Goal: Task Accomplishment & Management: Complete application form

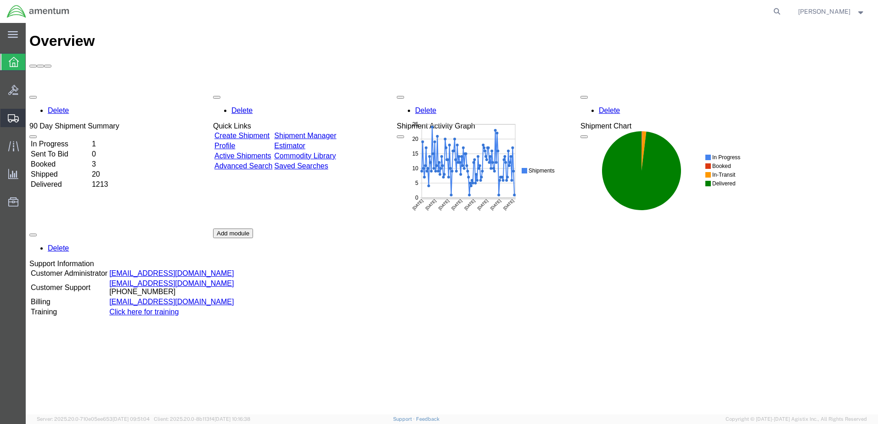
click at [0, 0] on span "Create Shipment" at bounding box center [0, 0] width 0 height 0
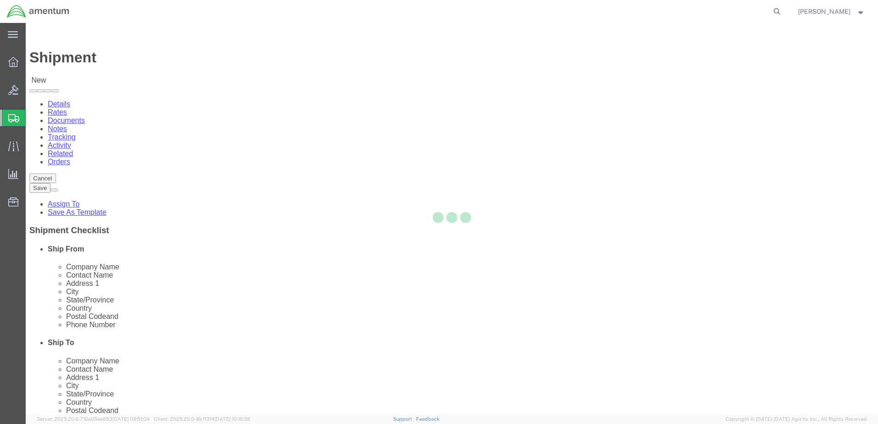
select select
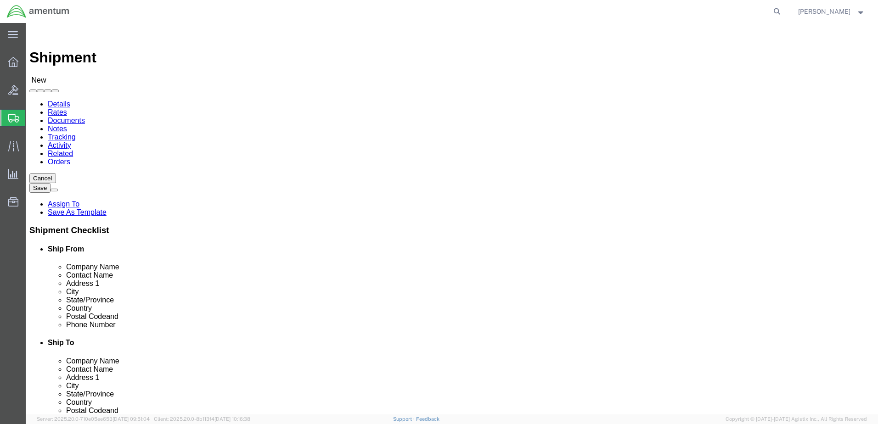
select select "MYPROFILE"
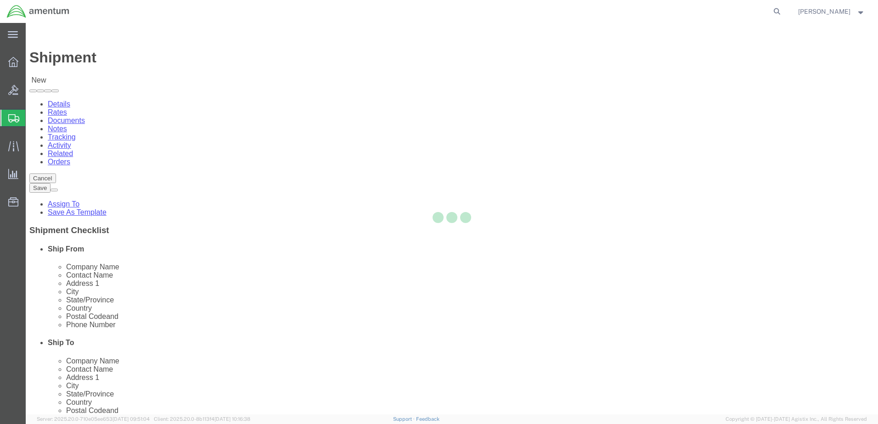
select select "[GEOGRAPHIC_DATA]"
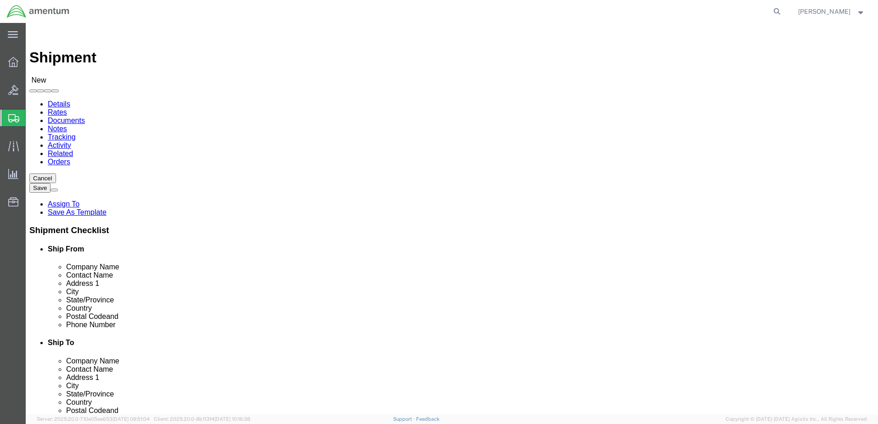
type input "ncr"
select select "49925"
select select "VA"
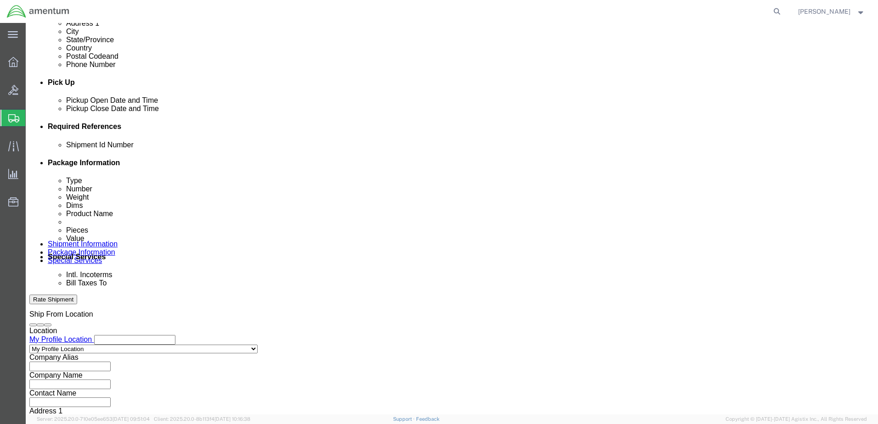
scroll to position [367, 0]
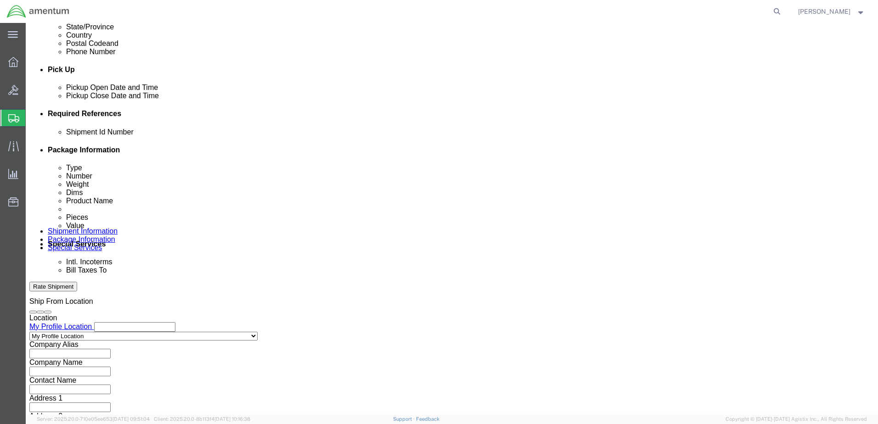
click input "text"
type input "10125"
click button "Add reference"
click select "Select Account Type Activity ID Airline Appointment Number ASN Batch Request # …"
select select "DEPT"
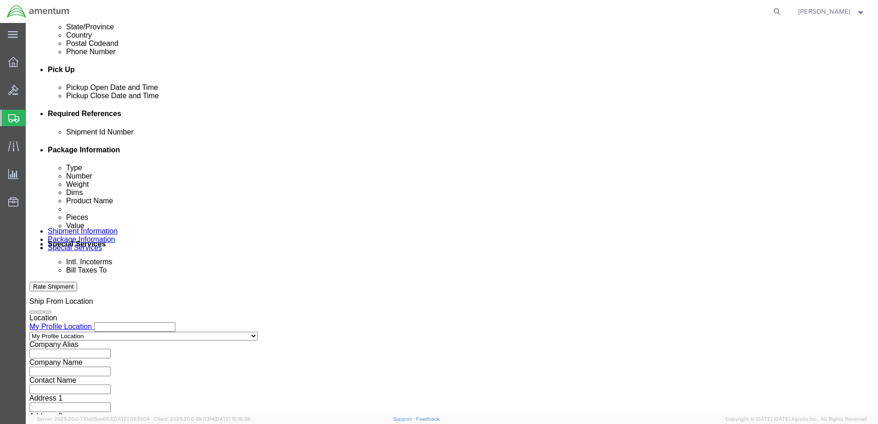
click select "Select Account Type Activity ID Airline Appointment Number ASN Batch Request # …"
type input "c"
type input "CBP"
click button "Add reference"
click select "Select Account Type Activity ID Airline Appointment Number ASN Batch Request # …"
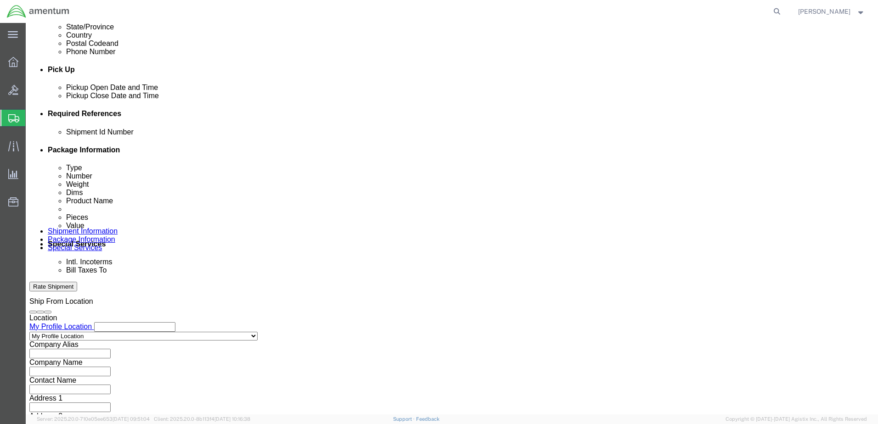
select select "CUSTREF"
click select "Select Account Type Activity ID Airline Appointment Number ASN Batch Request # …"
click input "text"
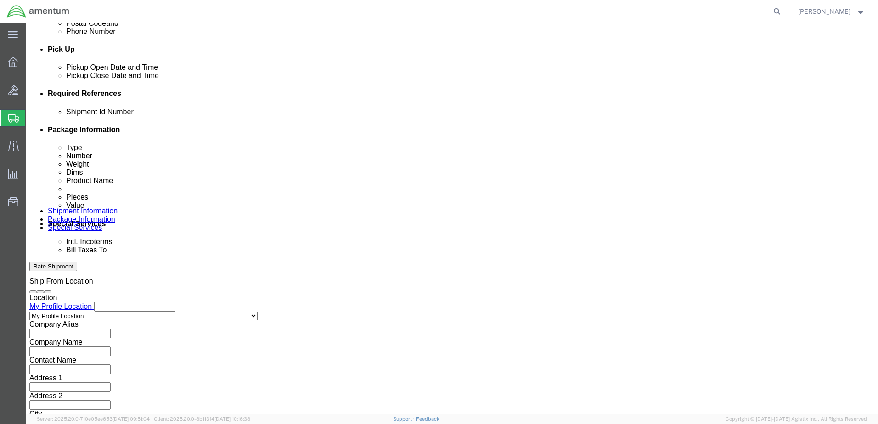
scroll to position [397, 0]
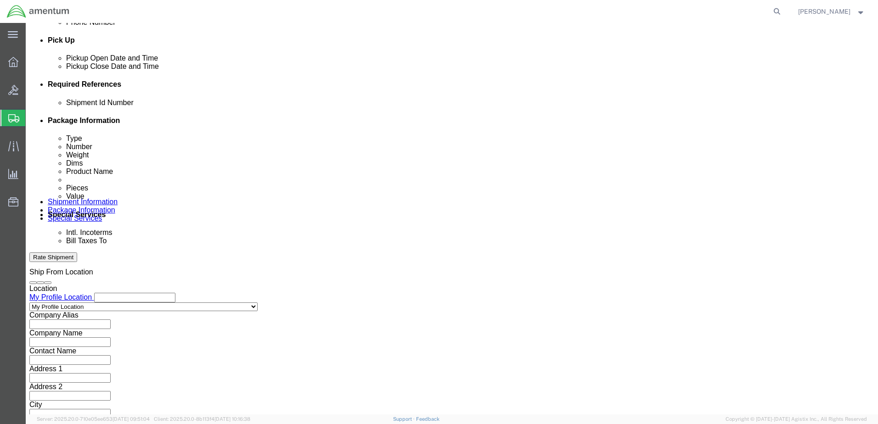
type input "622-006962"
click select "Select Air Less than Truckload Multi-Leg Ocean Freight Rail Small Parcel Truckl…"
select select "SMAL"
click select "Select Air Less than Truckload Multi-Leg Ocean Freight Rail Small Parcel Truckl…"
click button "Continue"
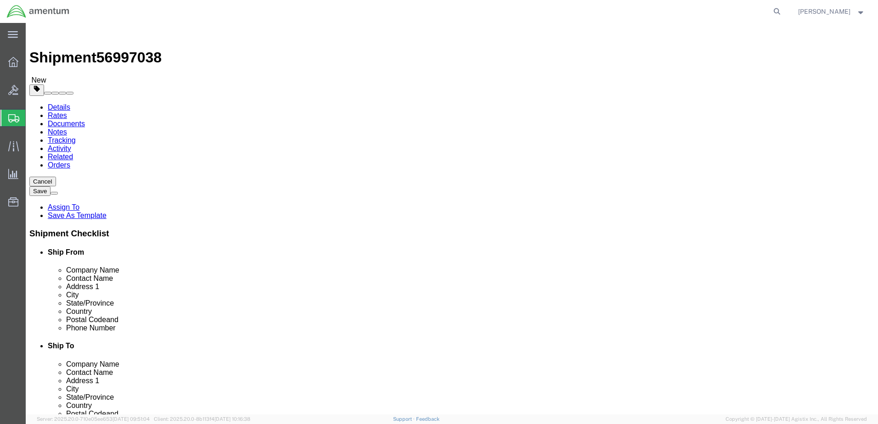
click select "Select Bale(s) Basket(s) Bolt(s) Bottle(s) Buckets Bulk Bundle(s) Can(s) Cardbo…"
select select "SBX"
click select "Select Bale(s) Basket(s) Bolt(s) Bottle(s) Buckets Bulk Bundle(s) Can(s) Cardbo…"
type input "12.25"
type input "11.00"
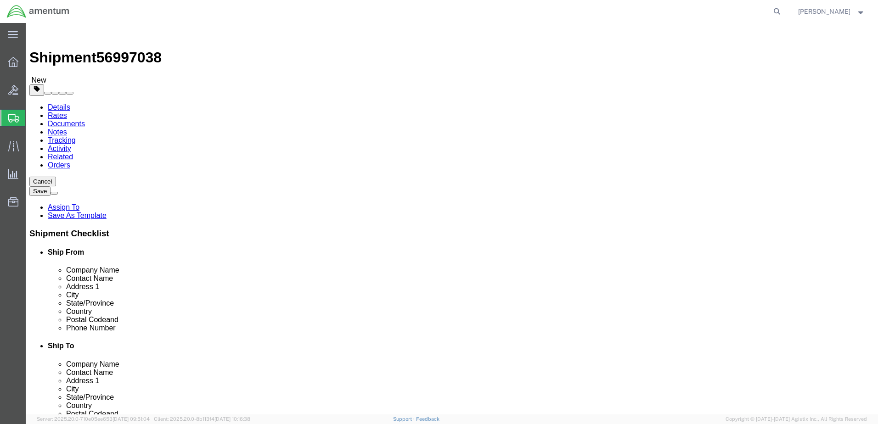
type input "1.50"
click input "0.00"
drag, startPoint x: 152, startPoint y: 215, endPoint x: 119, endPoint y: 213, distance: 32.7
click div "0.00 Select kgs lbs"
type input ".5"
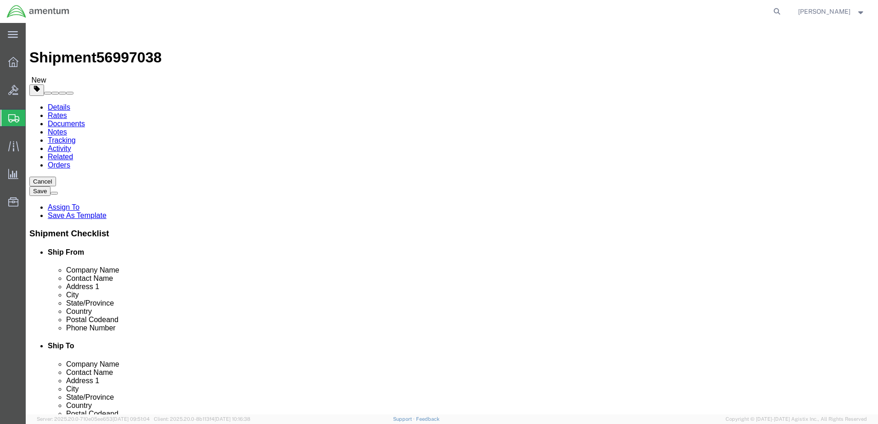
click link "Add Content"
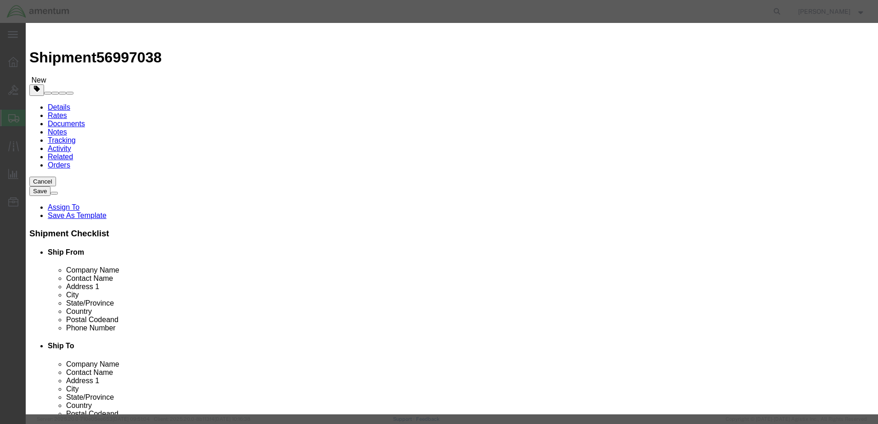
click input "text"
type input "NUT"
type input "1"
type input "50.00"
click button "Save & Close"
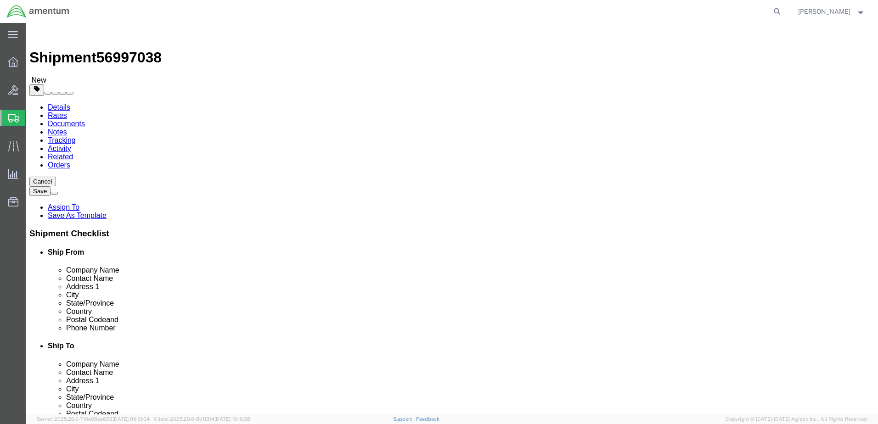
click button "Continue"
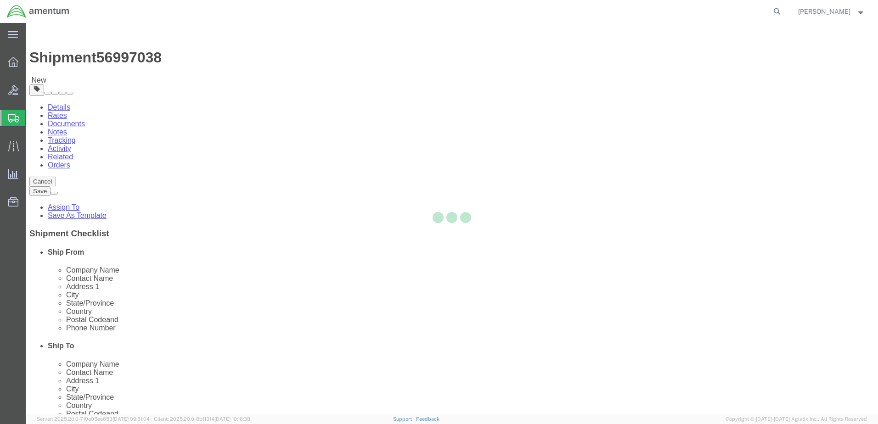
select select
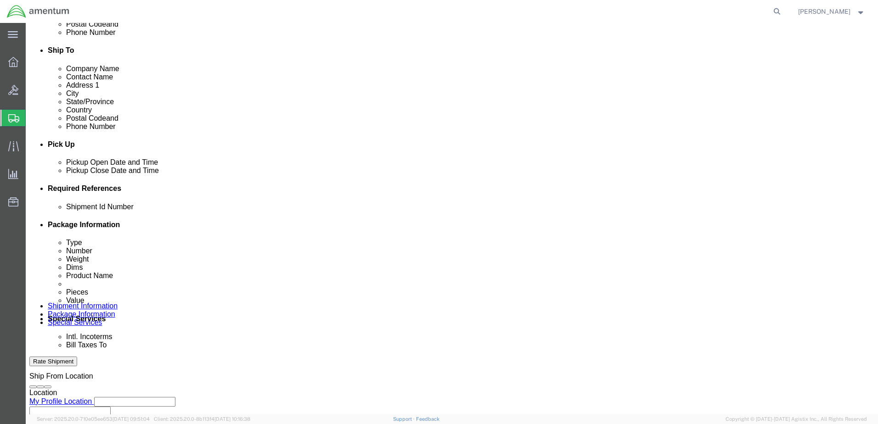
scroll to position [321, 0]
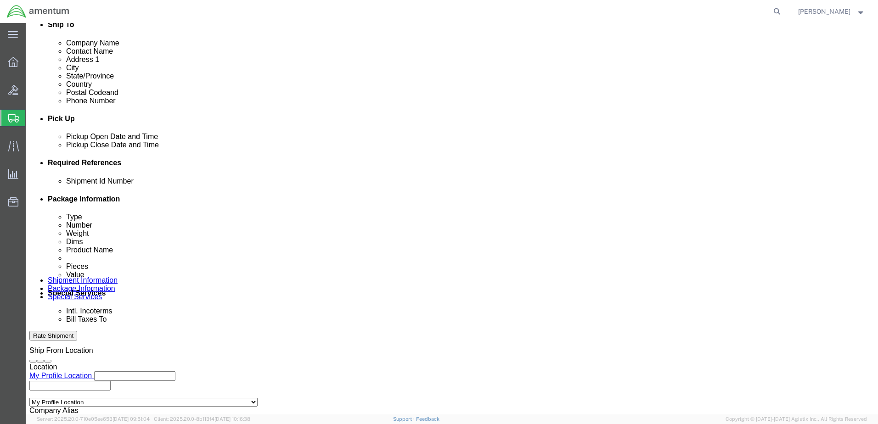
click select "Select Buyer Cost Center Department Operations Number Order Number Sales Person"
select select "COSTCENTER"
click select "Select Buyer Cost Center Department Operations Number Order Number Sales Person"
drag, startPoint x: 216, startPoint y: 266, endPoint x: 456, endPoint y: 213, distance: 245.2
type input "6118.04.03.2219.000.ELP.0000"
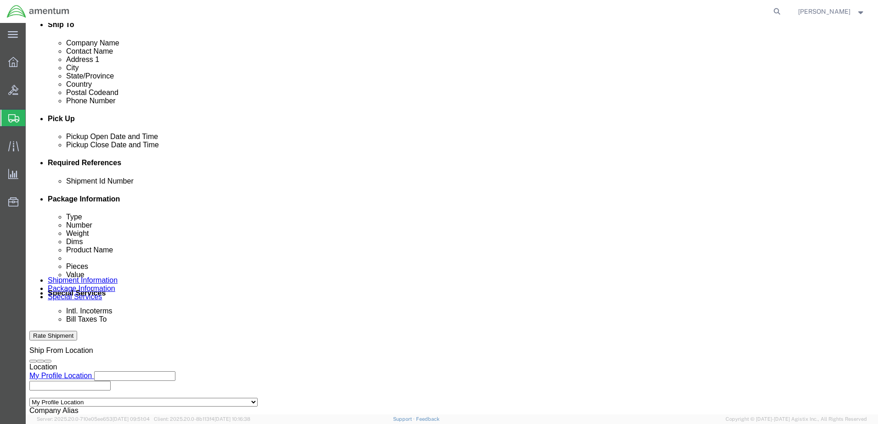
click select "Select Recipient Account Sender/Shipper Third Party Account"
select select "SHIP"
click select "Select Recipient Account Sender/Shipper Third Party Account"
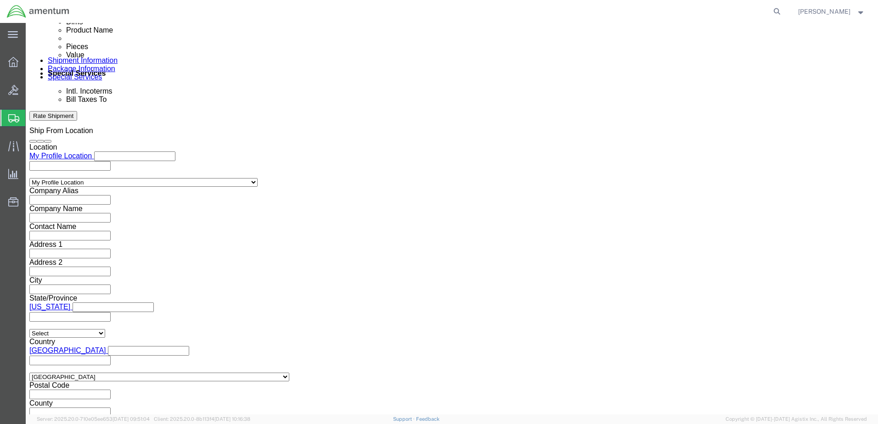
scroll to position [551, 0]
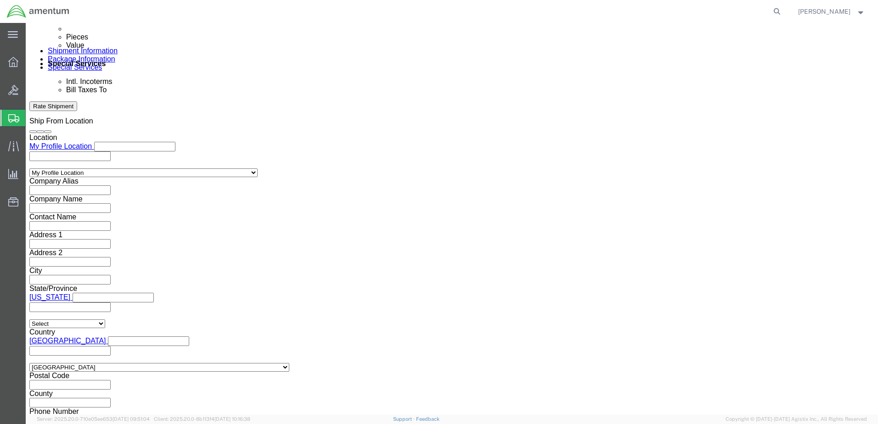
click input "text"
type input "[PERSON_NAME].N"
type input "[PERSON_NAME][EMAIL_ADDRESS][PERSON_NAME][DOMAIN_NAME]"
click button "Rate Shipment"
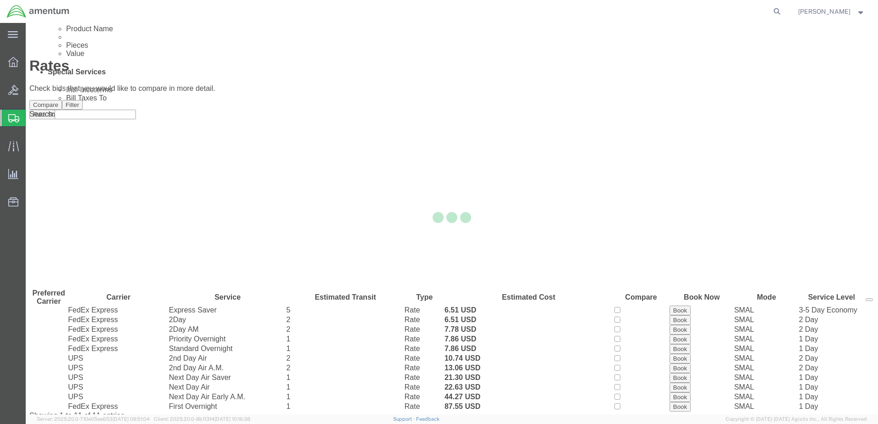
scroll to position [0, 0]
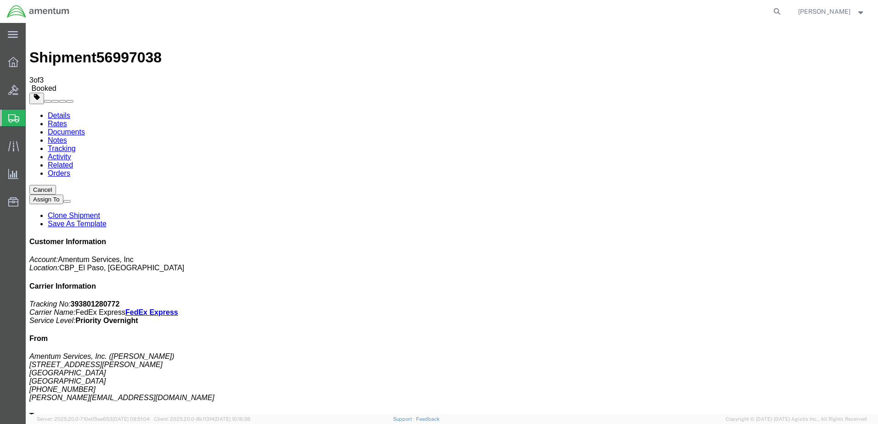
click at [859, 14] on span "[PERSON_NAME]" at bounding box center [831, 11] width 67 height 10
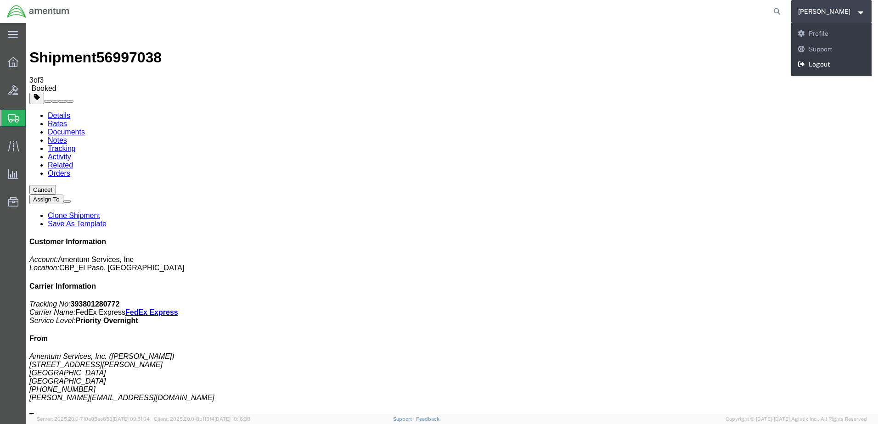
click at [803, 64] on link "Logout" at bounding box center [831, 65] width 81 height 16
